Goal: Check status: Check status

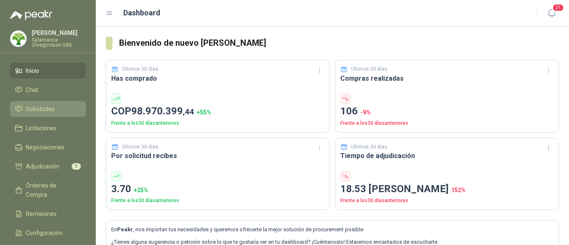
click at [34, 112] on span "Solicitudes" at bounding box center [40, 109] width 29 height 9
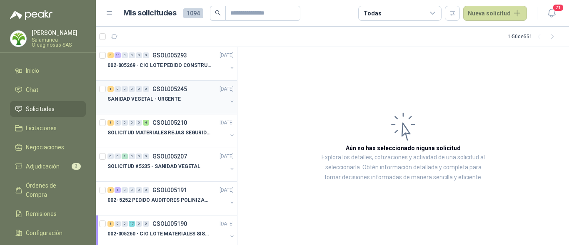
click at [171, 108] on div at bounding box center [167, 107] width 120 height 7
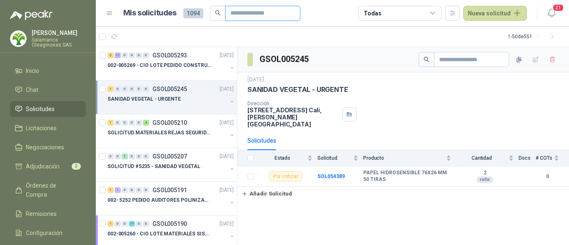
click at [245, 15] on input "text" at bounding box center [259, 13] width 58 height 14
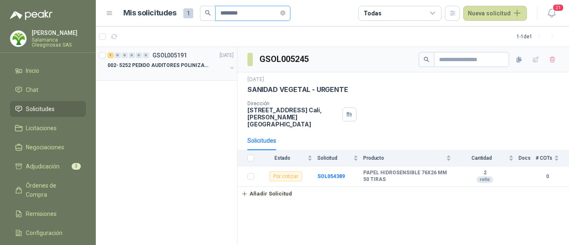
type input "********"
click at [187, 62] on p "002- 5252 PEDIDO AUDITORES POLINIZACIÓN" at bounding box center [159, 66] width 104 height 8
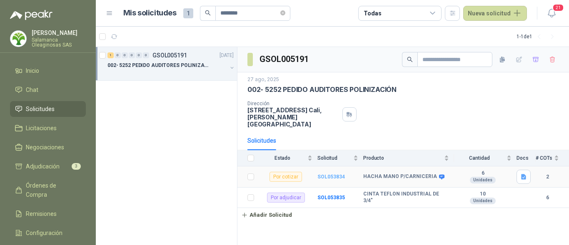
click at [334, 174] on b "SOL053834" at bounding box center [330, 177] width 27 height 6
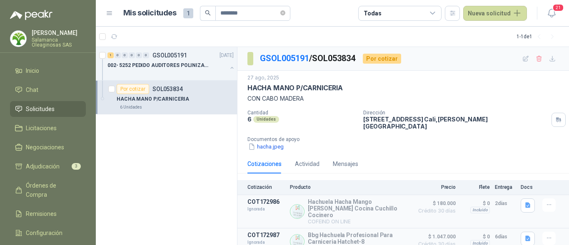
click at [193, 103] on div "HACHA MANO P/CARNICERIA" at bounding box center [175, 99] width 117 height 10
click at [193, 67] on p "002- 5252 PEDIDO AUDITORES POLINIZACIÓN" at bounding box center [159, 66] width 104 height 8
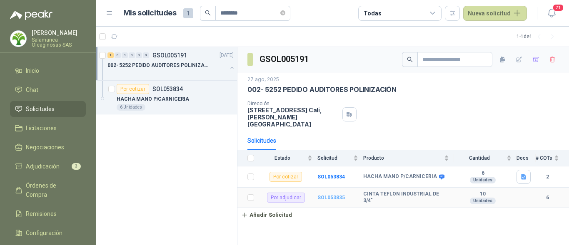
click at [334, 195] on b "SOL053835" at bounding box center [330, 198] width 27 height 6
